Goal: Task Accomplishment & Management: Use online tool/utility

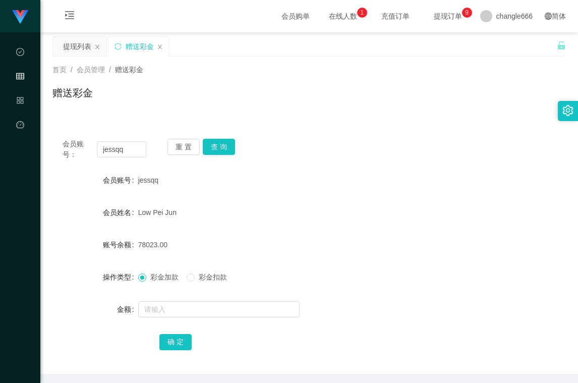
click at [212, 174] on div "jessqq" at bounding box center [288, 180] width 300 height 20
click at [229, 306] on input "text" at bounding box center [218, 309] width 161 height 16
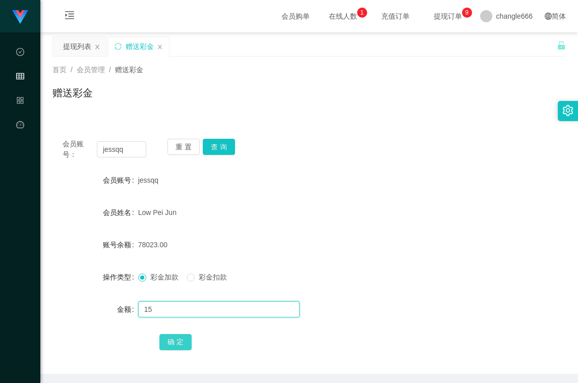
type input "15"
click at [164, 339] on button "确 定" at bounding box center [175, 342] width 32 height 16
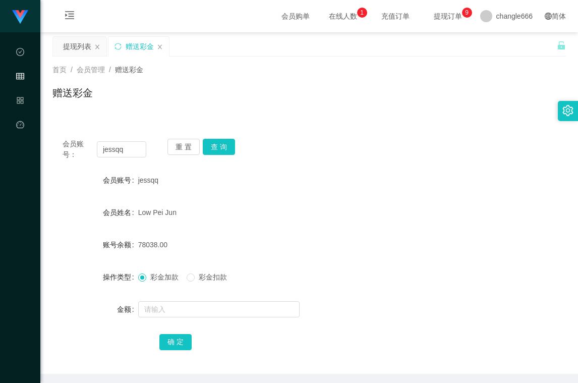
click at [433, 225] on form "会员账号 jessqq 会员姓名 Low Pei Jun 账号余额 78038.00 操作类型 彩金加款 彩金扣款 金额 确 定" at bounding box center [309, 261] width 514 height 182
drag, startPoint x: 271, startPoint y: 96, endPoint x: 288, endPoint y: 92, distance: 17.5
click at [271, 96] on div "赠送彩金" at bounding box center [309, 96] width 514 height 23
drag, startPoint x: 491, startPoint y: 315, endPoint x: 469, endPoint y: 322, distance: 22.3
click at [491, 315] on div "金额" at bounding box center [309, 309] width 514 height 20
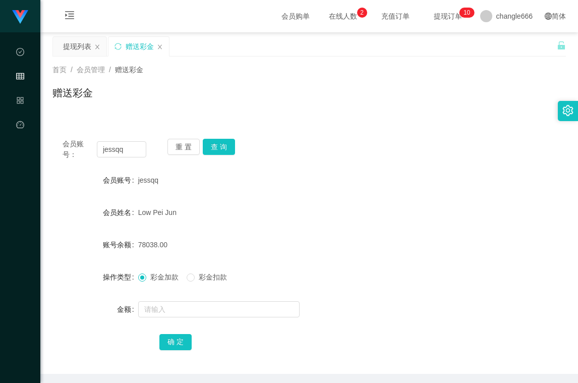
drag, startPoint x: 409, startPoint y: 173, endPoint x: 430, endPoint y: 167, distance: 21.4
click at [409, 173] on div "jessqq" at bounding box center [288, 180] width 300 height 20
click at [363, 158] on div "会员账号： [PERSON_NAME] 重 置 查 询" at bounding box center [309, 149] width 514 height 21
click at [350, 240] on div "78038.00" at bounding box center [288, 245] width 300 height 20
drag, startPoint x: 141, startPoint y: 250, endPoint x: 179, endPoint y: 253, distance: 37.9
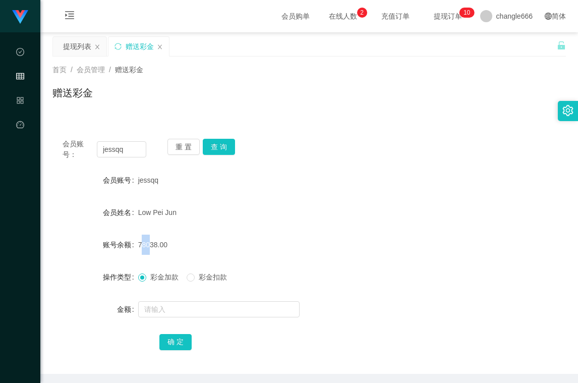
click at [167, 253] on div "78038.00" at bounding box center [288, 245] width 300 height 20
click at [194, 249] on div "78038.00" at bounding box center [288, 245] width 300 height 20
drag, startPoint x: 143, startPoint y: 245, endPoint x: 213, endPoint y: 243, distance: 70.7
click at [156, 245] on span "78038.00" at bounding box center [152, 245] width 29 height 8
click at [194, 243] on div "78038.00" at bounding box center [288, 245] width 300 height 20
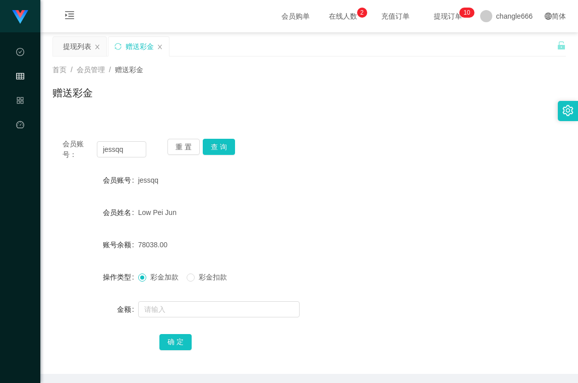
click at [230, 241] on div "78038.00" at bounding box center [288, 245] width 300 height 20
drag, startPoint x: 150, startPoint y: 246, endPoint x: 265, endPoint y: 238, distance: 114.8
click at [203, 246] on div "78038.00" at bounding box center [288, 245] width 300 height 20
click at [265, 238] on div "78038.00" at bounding box center [288, 245] width 300 height 20
drag, startPoint x: 139, startPoint y: 249, endPoint x: 201, endPoint y: 240, distance: 62.7
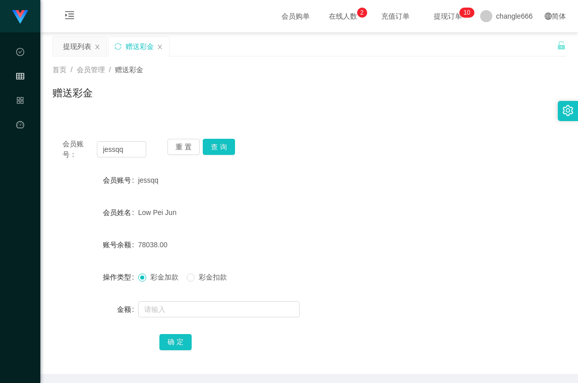
click at [177, 244] on div "78038.00" at bounding box center [288, 245] width 300 height 20
click at [226, 250] on div "78038.00" at bounding box center [288, 245] width 300 height 20
drag, startPoint x: 350, startPoint y: 152, endPoint x: 347, endPoint y: 123, distance: 29.4
click at [350, 152] on div "会员账号： [PERSON_NAME] 重 置 查 询" at bounding box center [309, 149] width 514 height 21
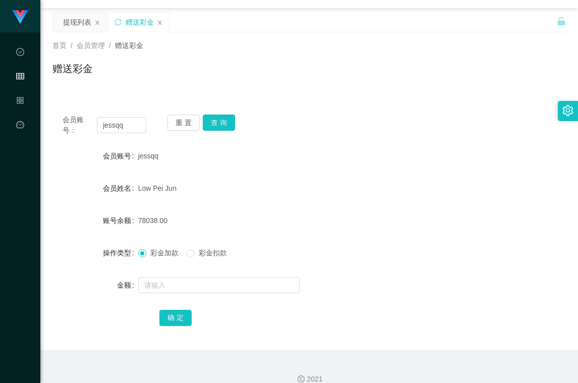
scroll to position [38, 0]
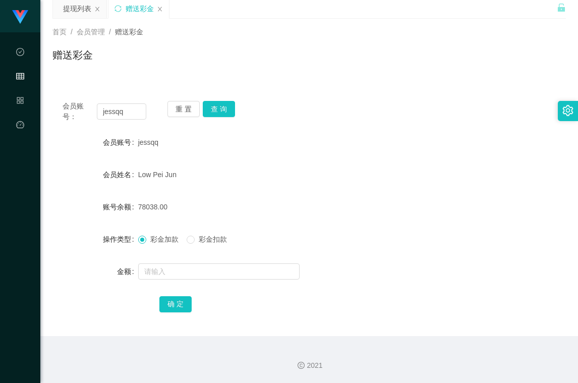
click at [332, 117] on div "会员账号： [PERSON_NAME] 重 置 查 询" at bounding box center [309, 111] width 514 height 21
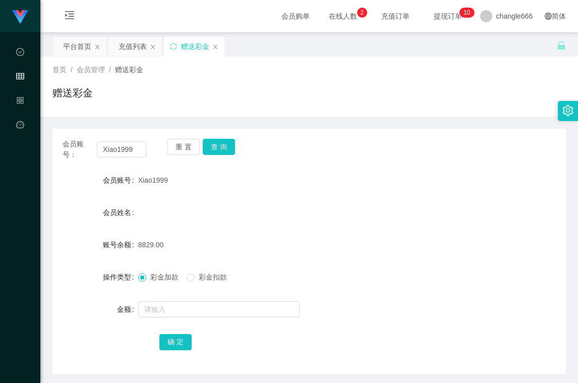
click at [335, 233] on form "会员账号 Xiao1999 会员姓名 账号余额 8829.00 操作类型 彩金加款 彩金扣款 金额 确 定" at bounding box center [309, 261] width 514 height 182
